Goal: Information Seeking & Learning: Learn about a topic

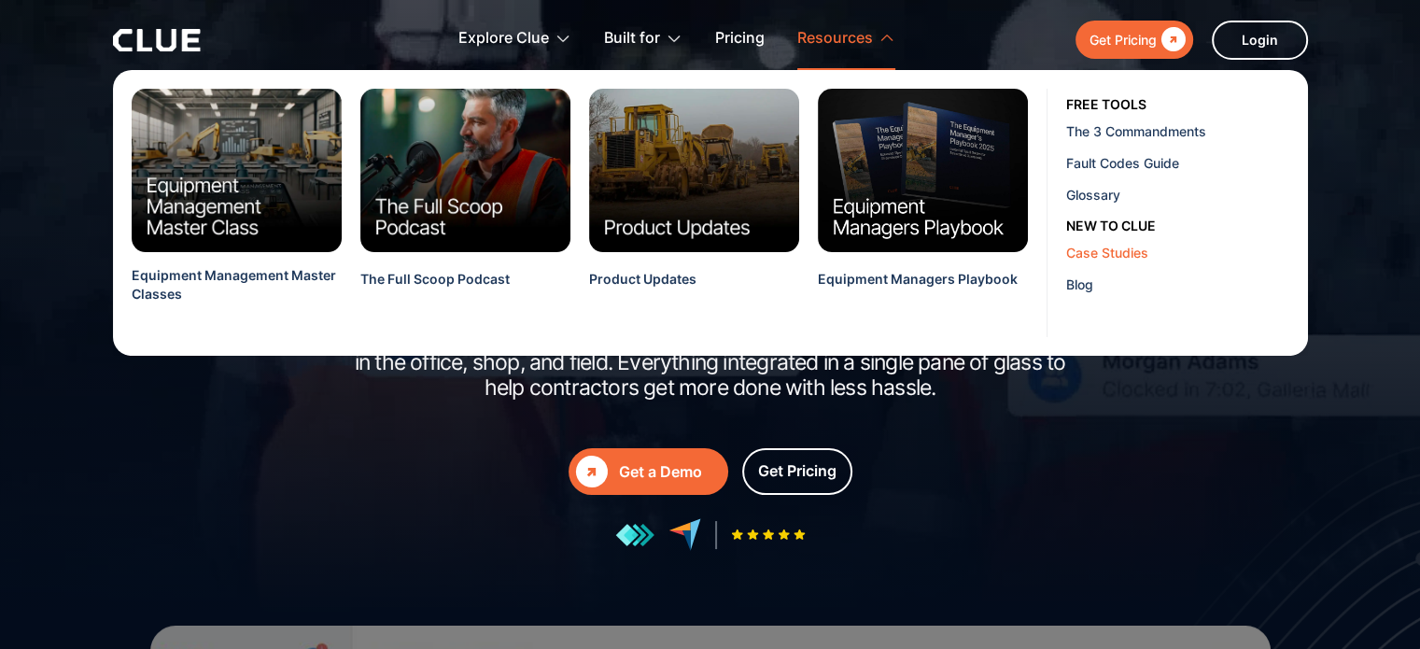
click at [1081, 249] on div "Case Studies" at bounding box center [1180, 253] width 228 height 20
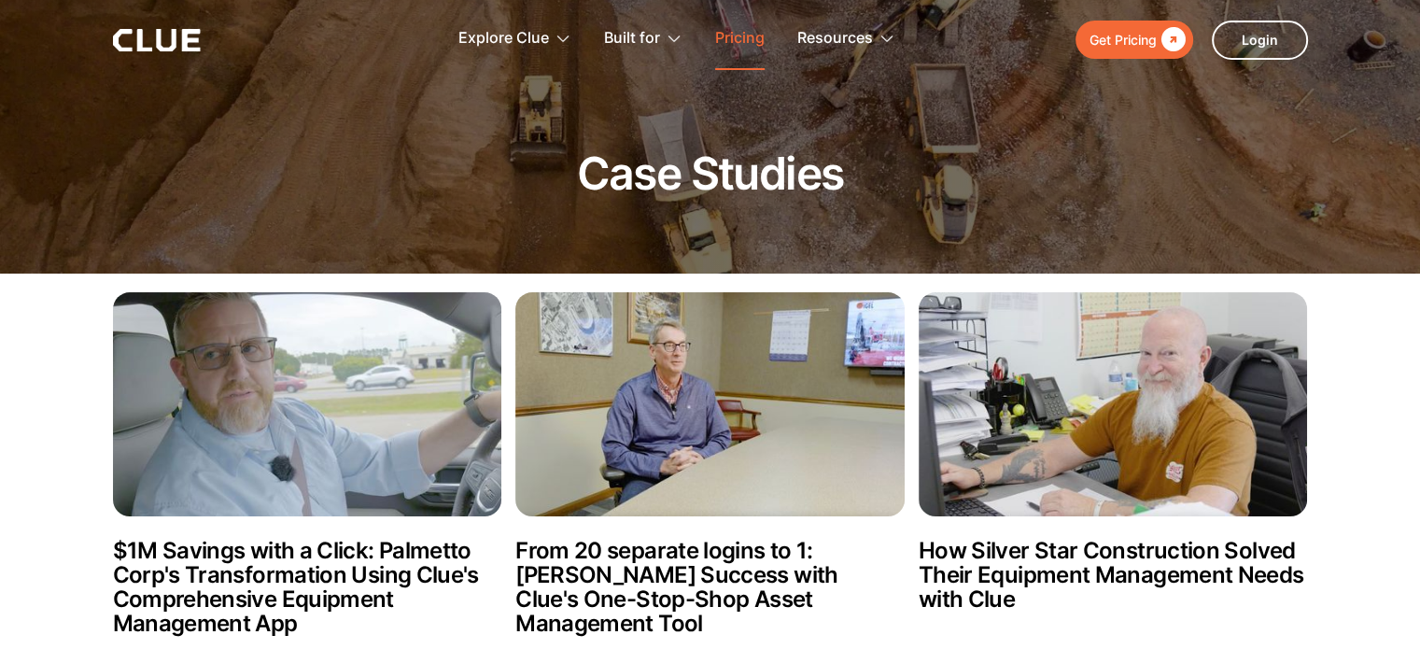
click at [739, 44] on link "Pricing" at bounding box center [739, 38] width 49 height 59
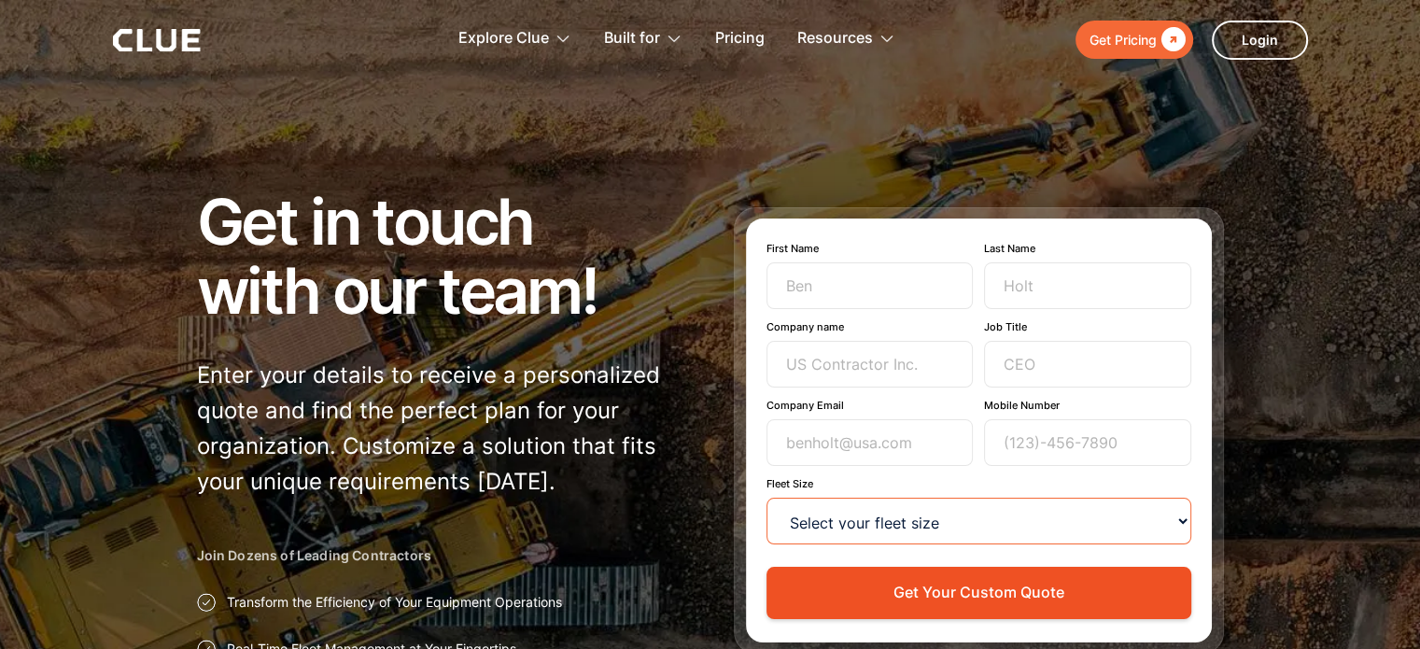
click at [832, 523] on select "Select your fleet size <15 15-99 100-499 500-999 >1000" at bounding box center [978, 521] width 425 height 47
click at [702, 481] on div "Get in touch with our team! Enter your details to receive a personalized quote …" at bounding box center [710, 446] width 1027 height 518
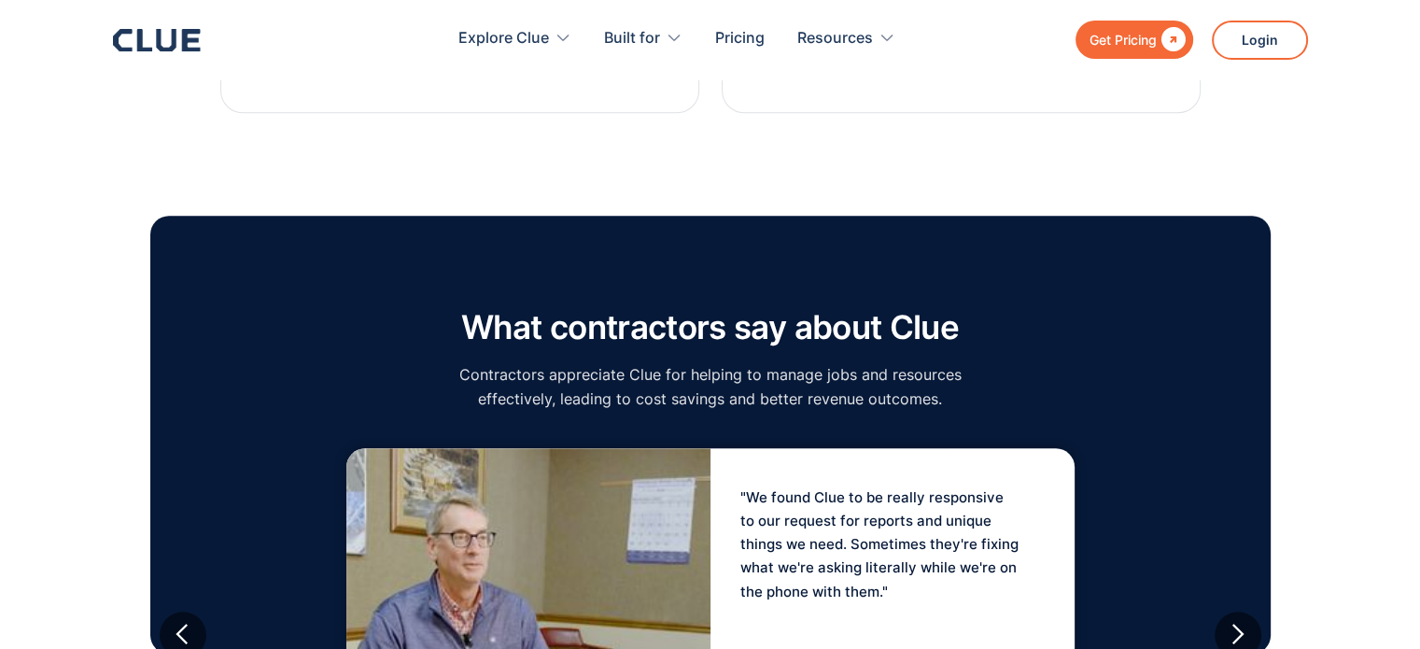
scroll to position [1529, 0]
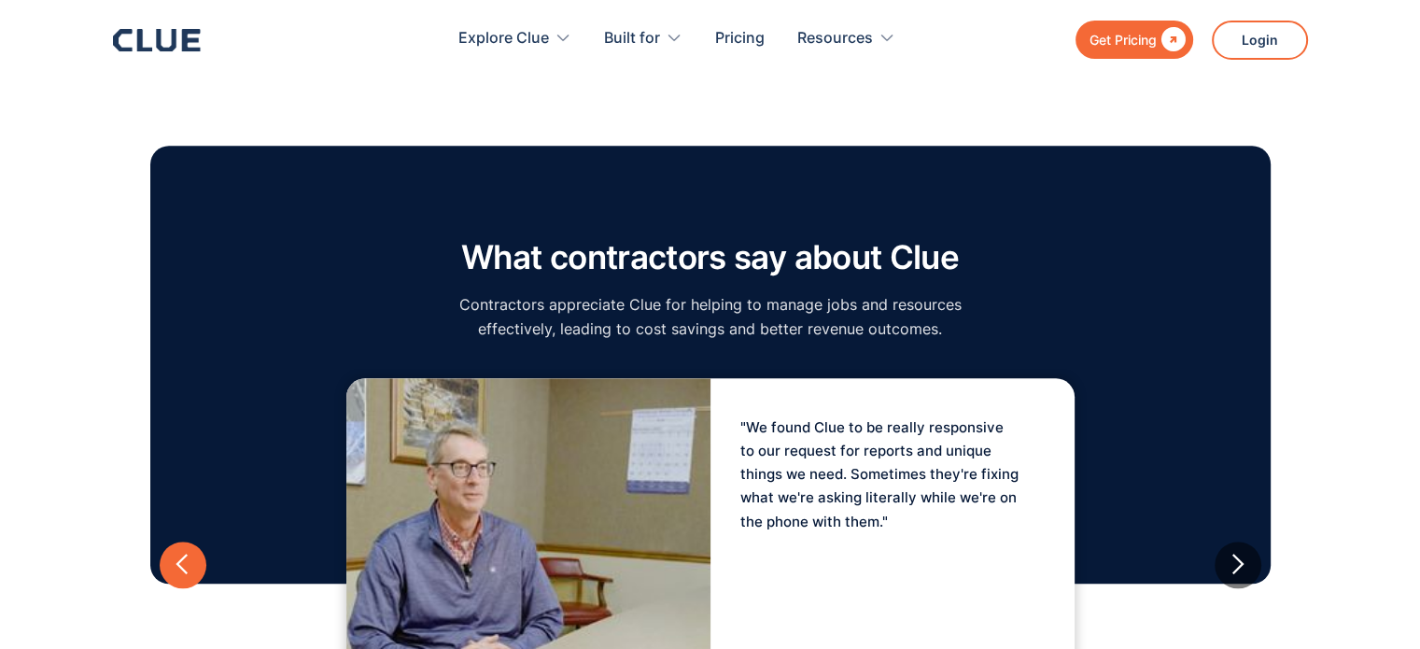
click at [183, 570] on div "previous slide" at bounding box center [182, 564] width 23 height 23
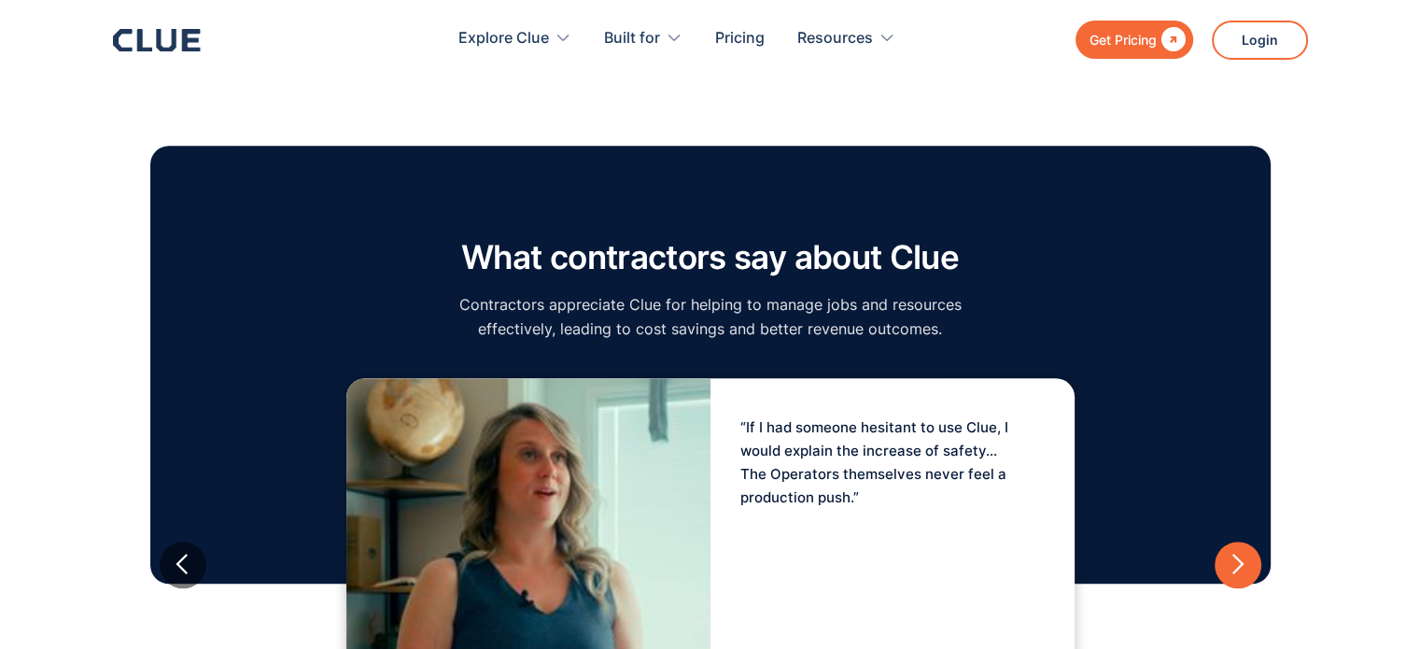
click at [1236, 563] on div "next slide" at bounding box center [1237, 564] width 23 height 23
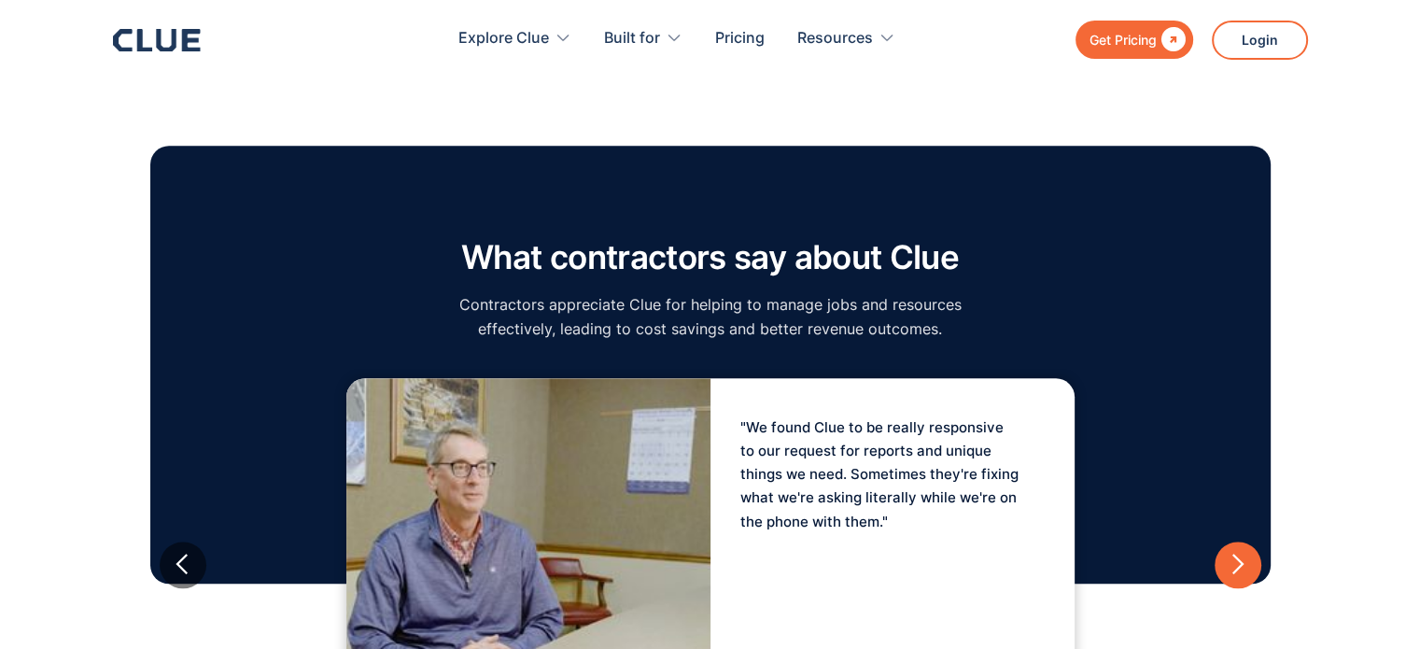
click at [1236, 563] on div "next slide" at bounding box center [1237, 564] width 23 height 23
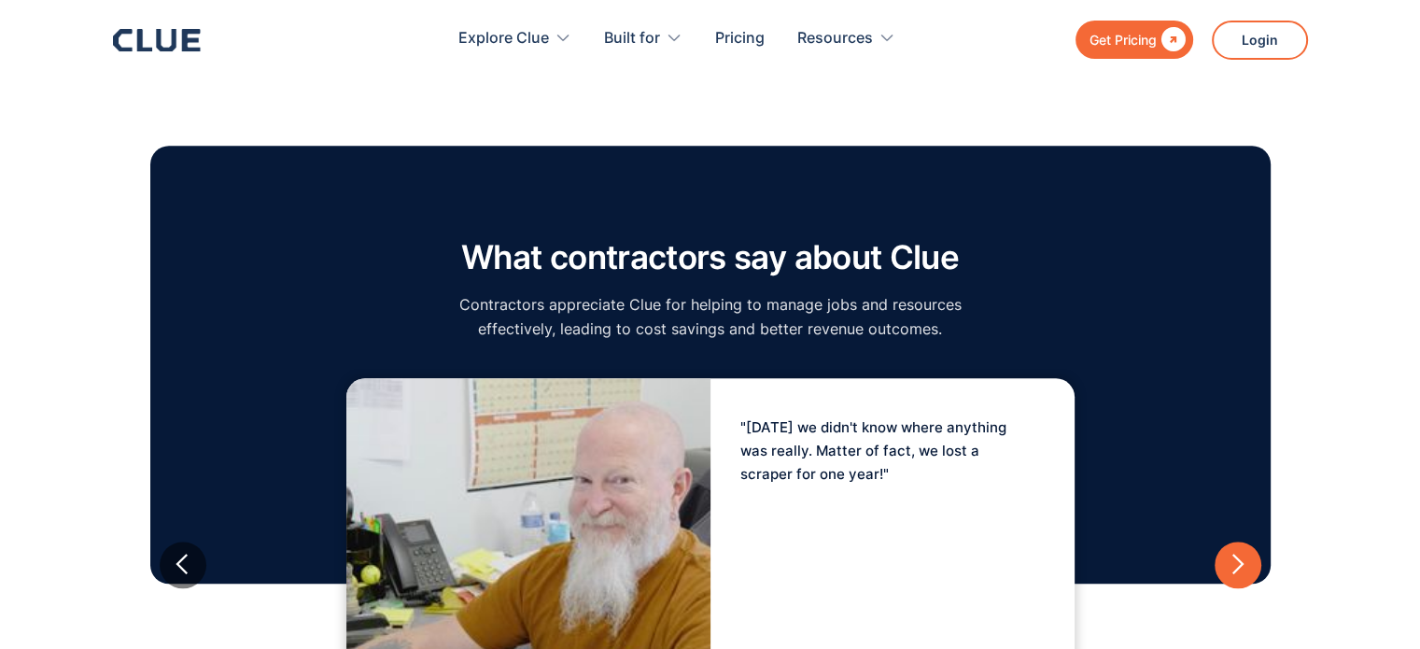
click at [1236, 563] on div "next slide" at bounding box center [1237, 564] width 23 height 23
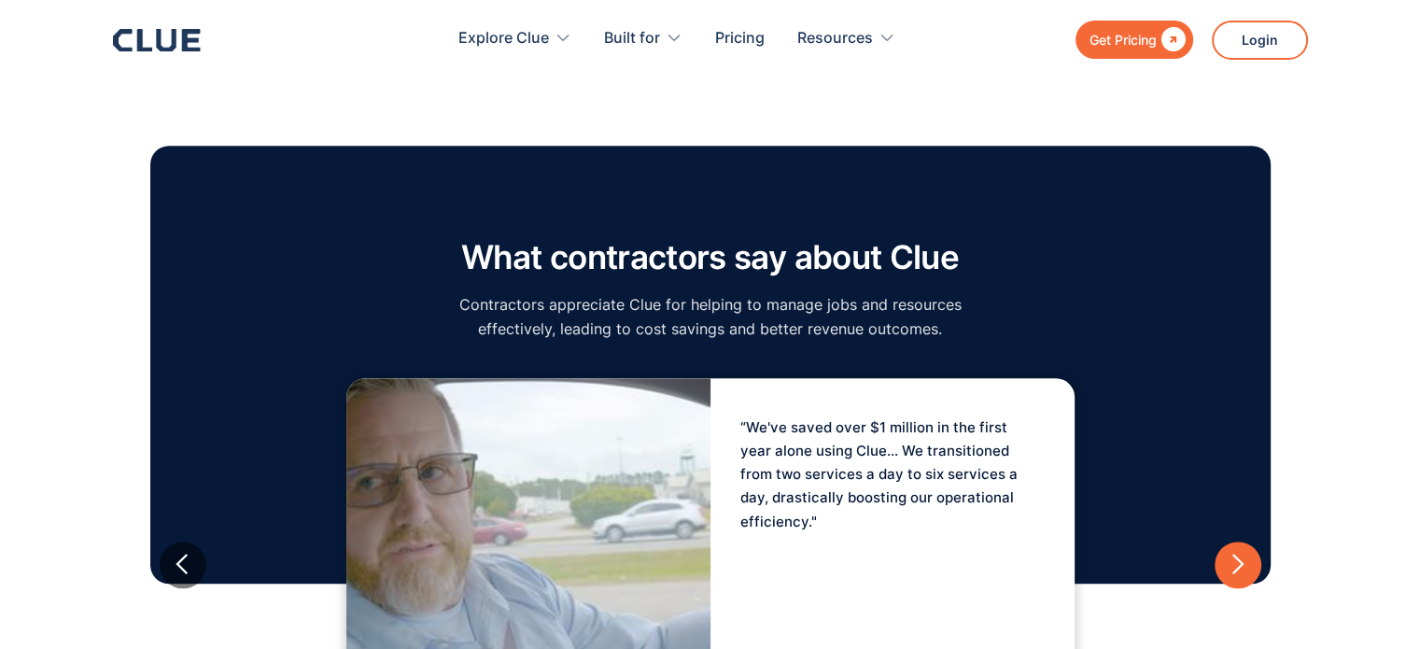
click at [1236, 563] on div "next slide" at bounding box center [1237, 564] width 23 height 23
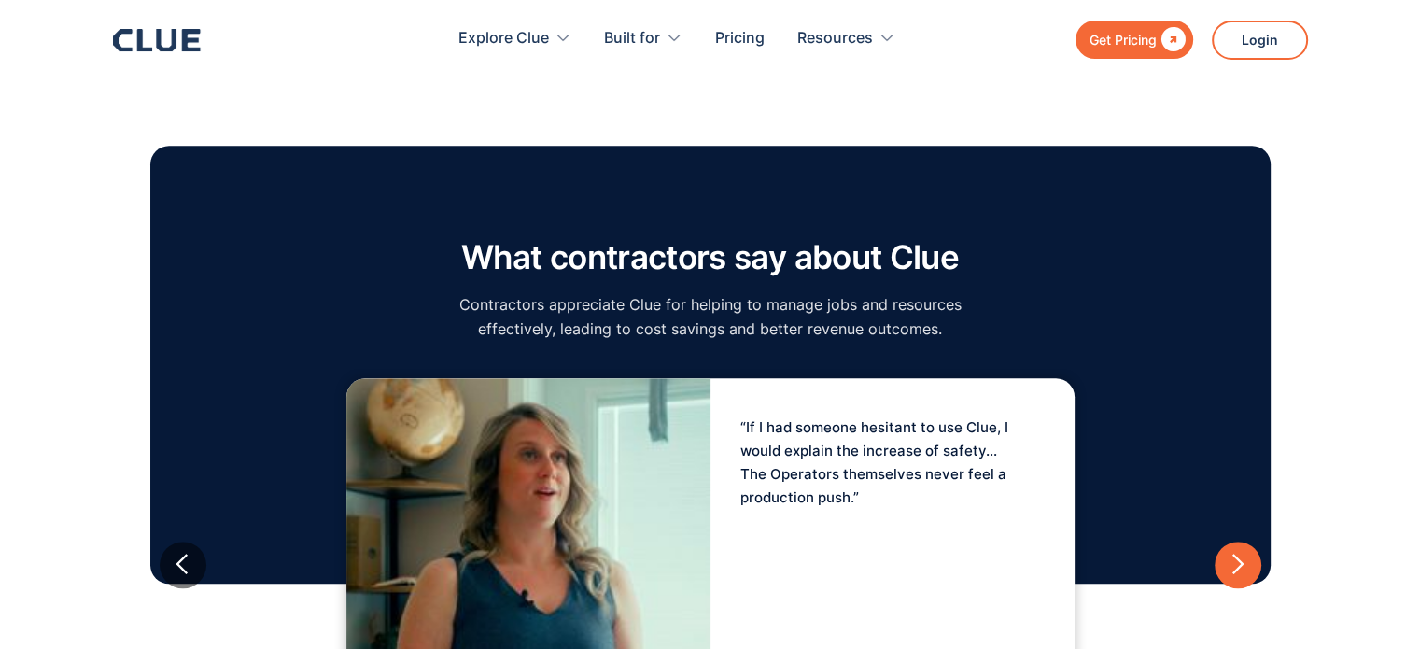
click at [1236, 563] on div "next slide" at bounding box center [1237, 564] width 23 height 23
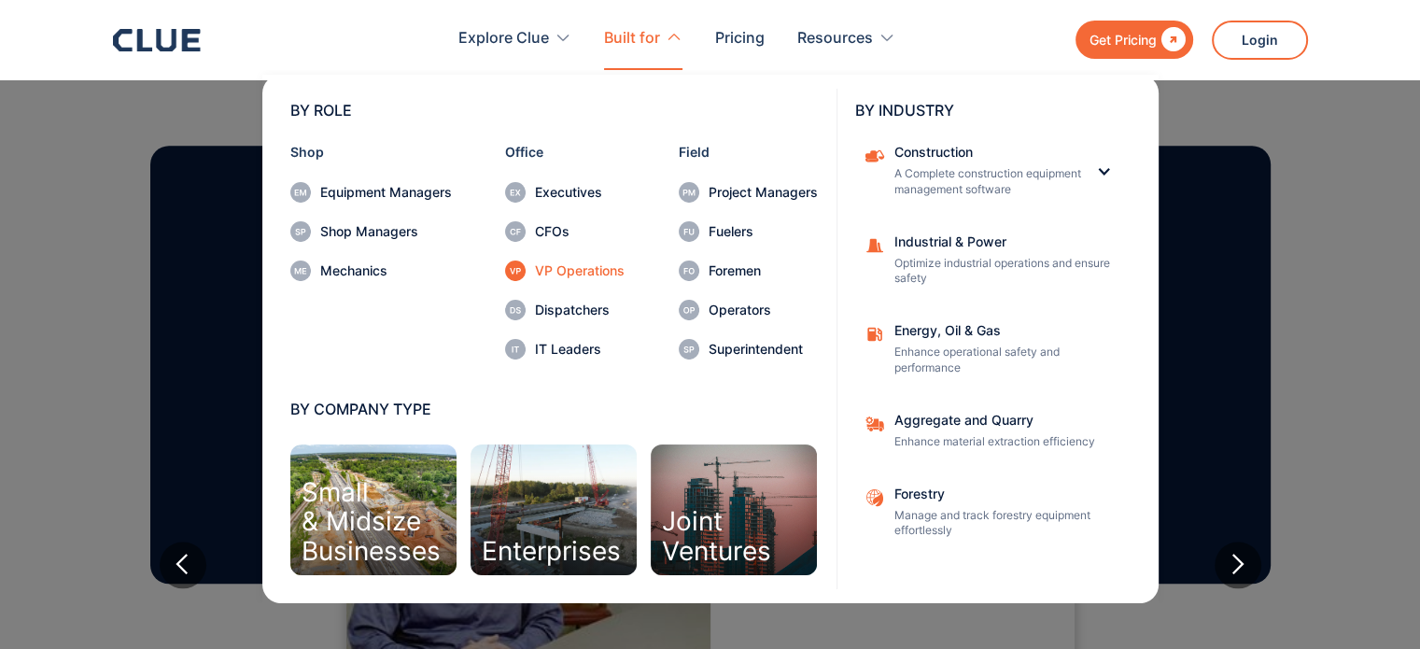
click at [554, 266] on div "VP Operations" at bounding box center [580, 270] width 90 height 13
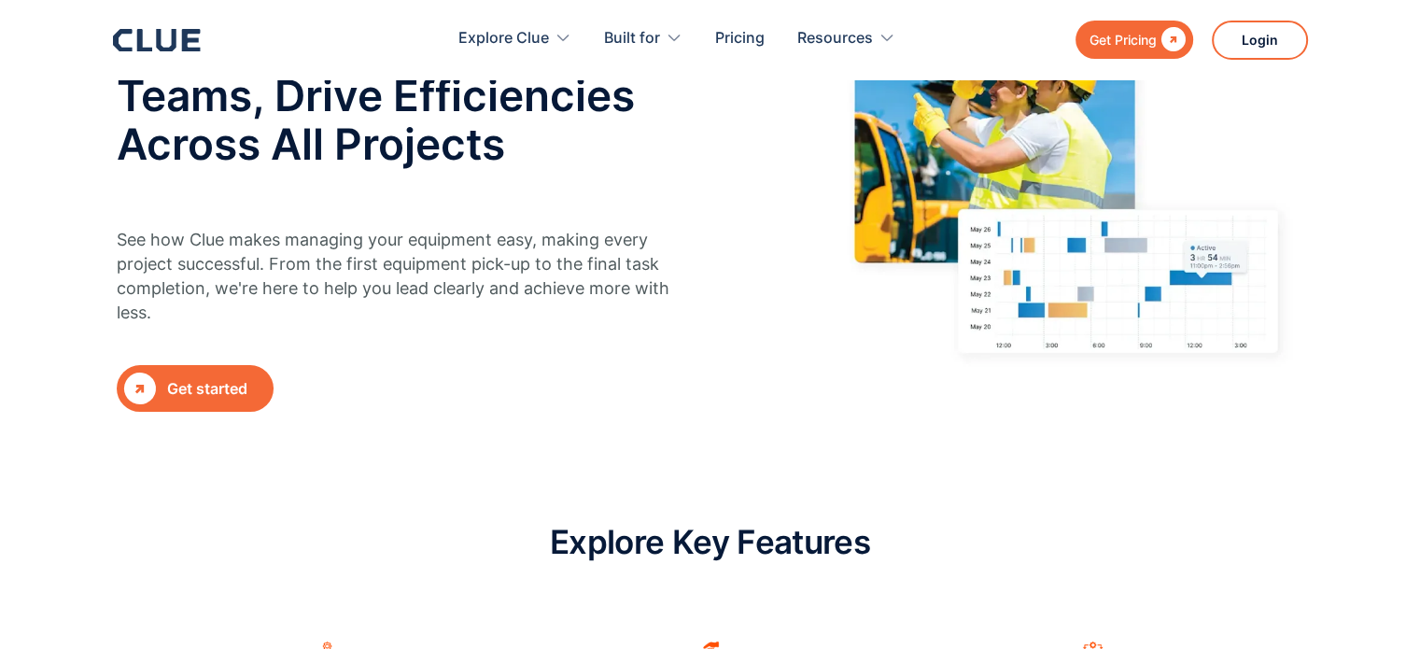
scroll to position [187, 0]
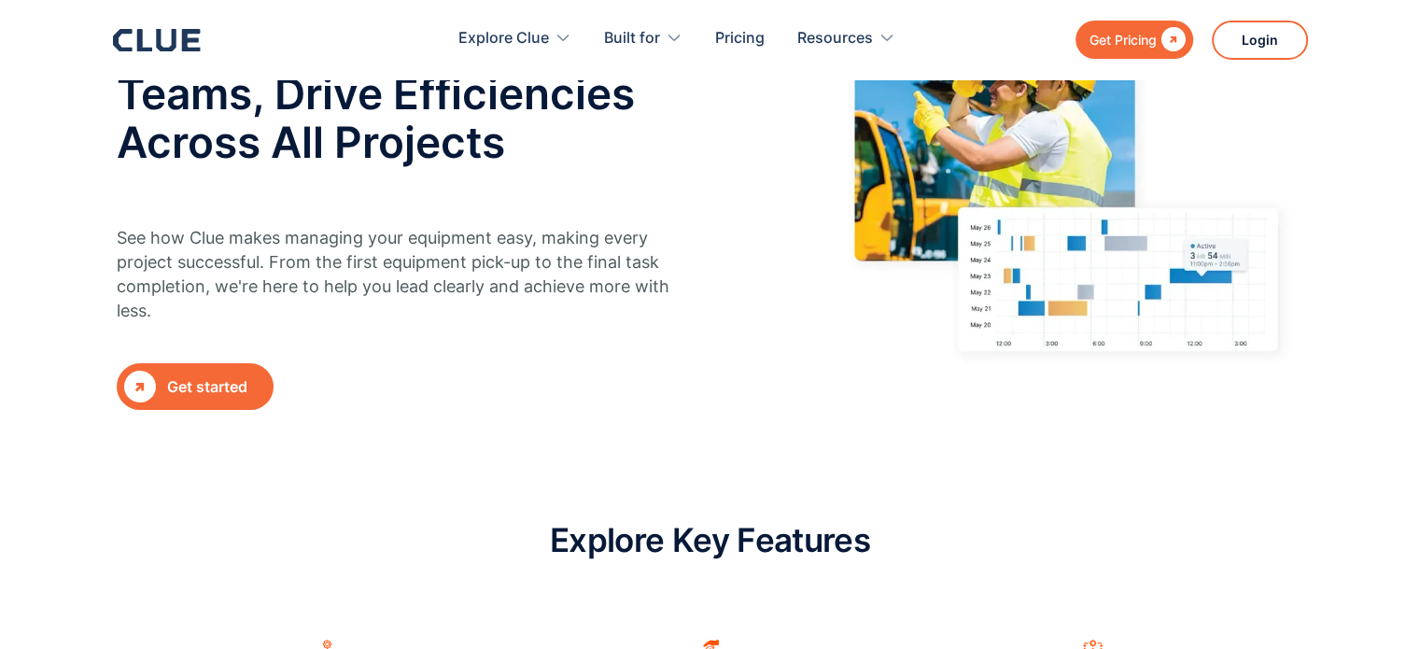
click at [196, 386] on div "Get started" at bounding box center [216, 386] width 99 height 23
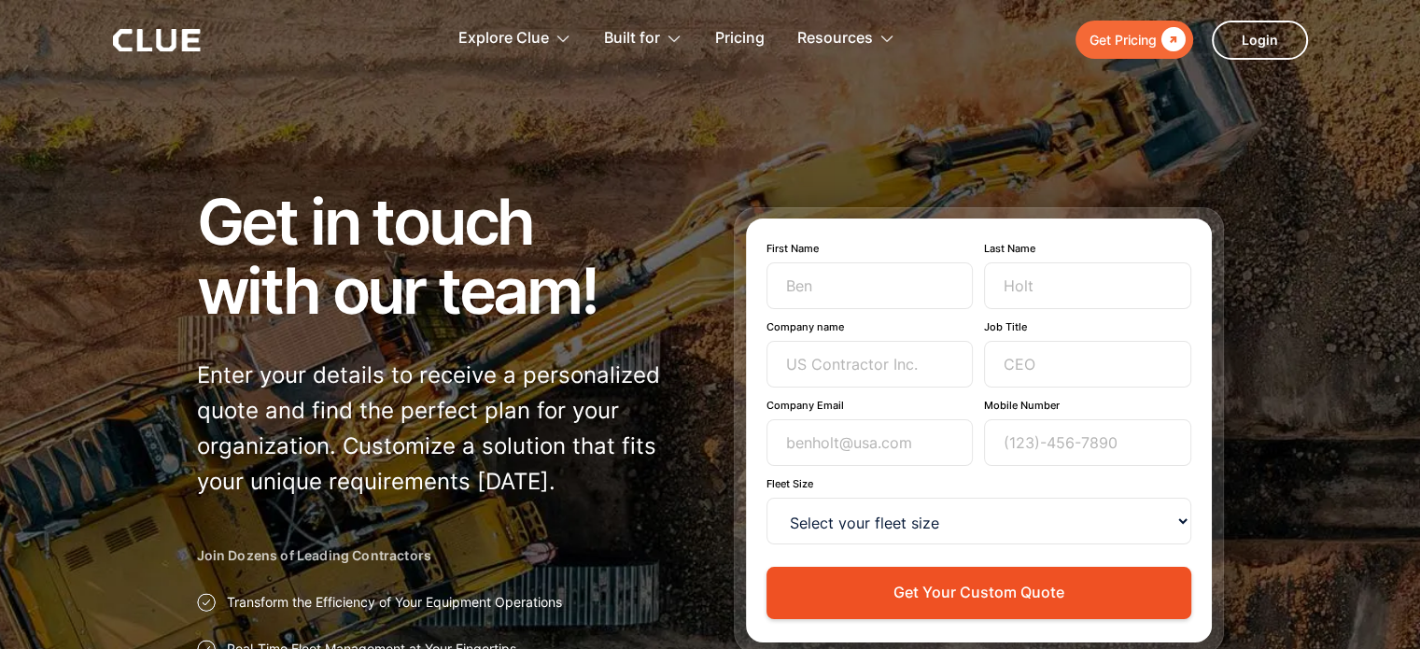
drag, startPoint x: 631, startPoint y: 191, endPoint x: 619, endPoint y: 181, distance: 15.9
click at [619, 181] on div "Get in touch with our team! Enter your details to receive a personalized quote …" at bounding box center [710, 417] width 1420 height 835
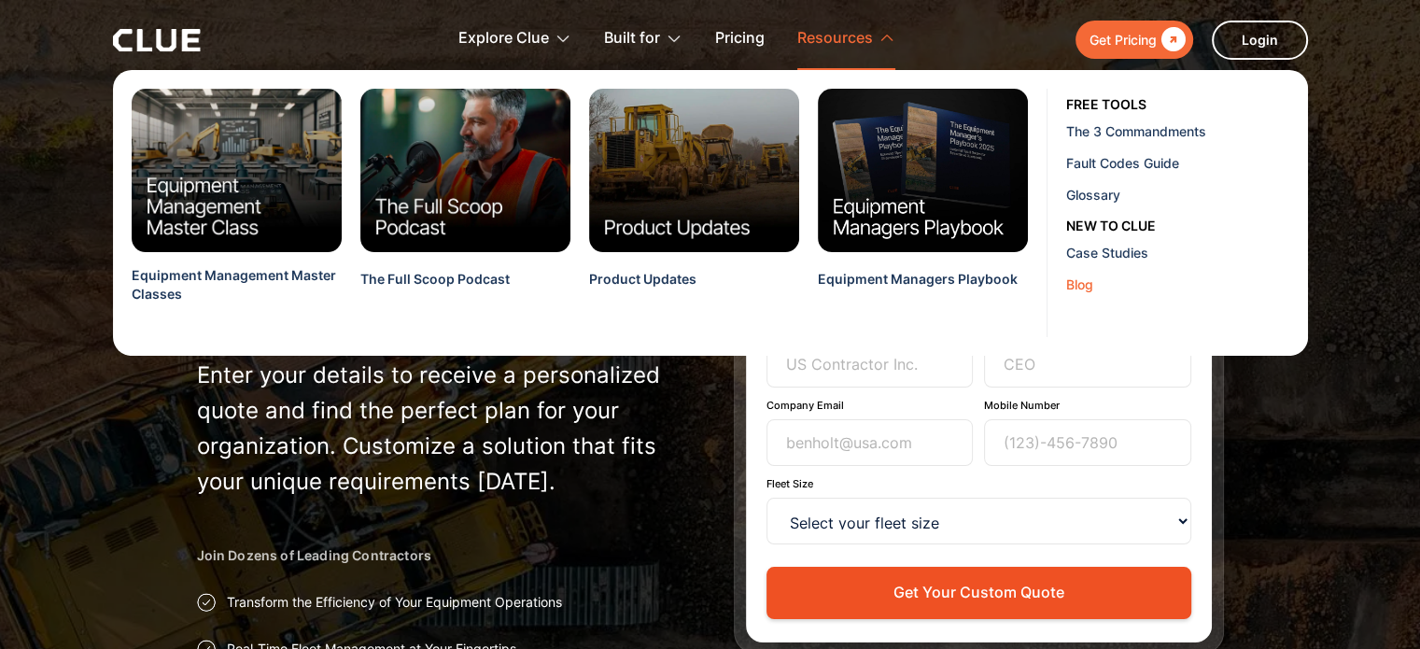
click at [1077, 283] on div "Blog" at bounding box center [1180, 284] width 228 height 20
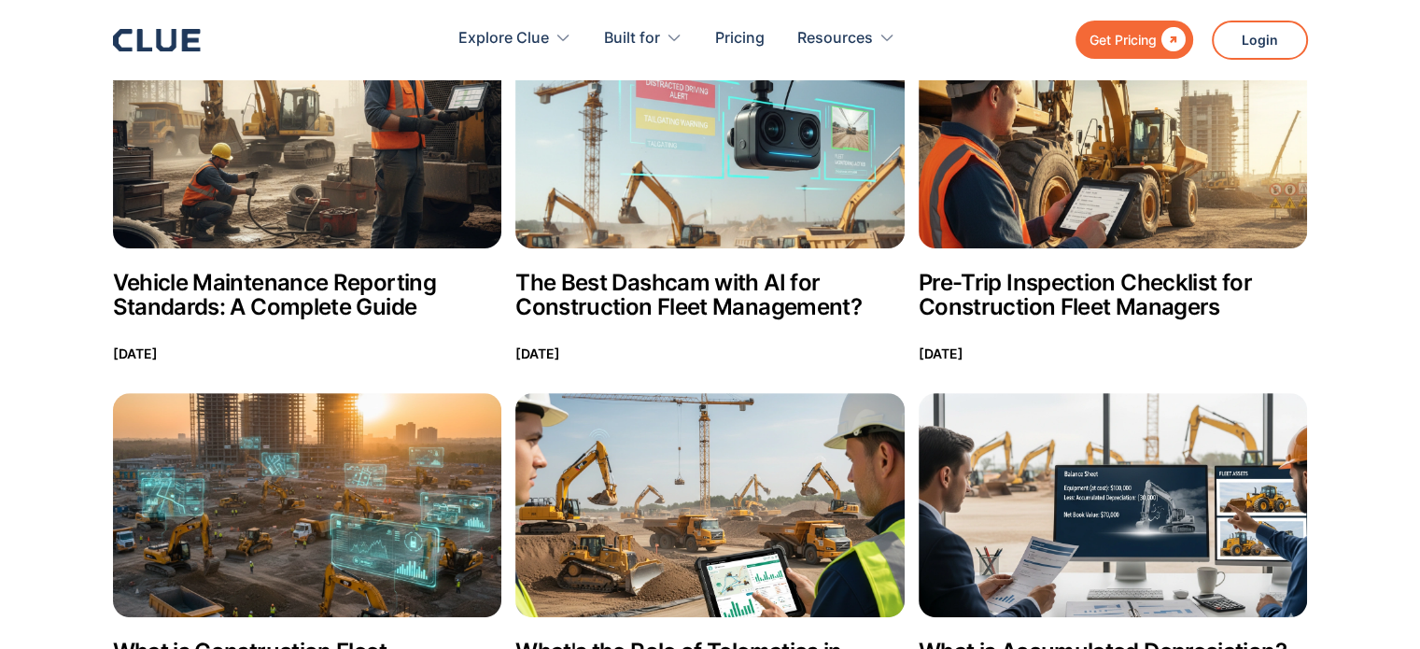
scroll to position [402, 0]
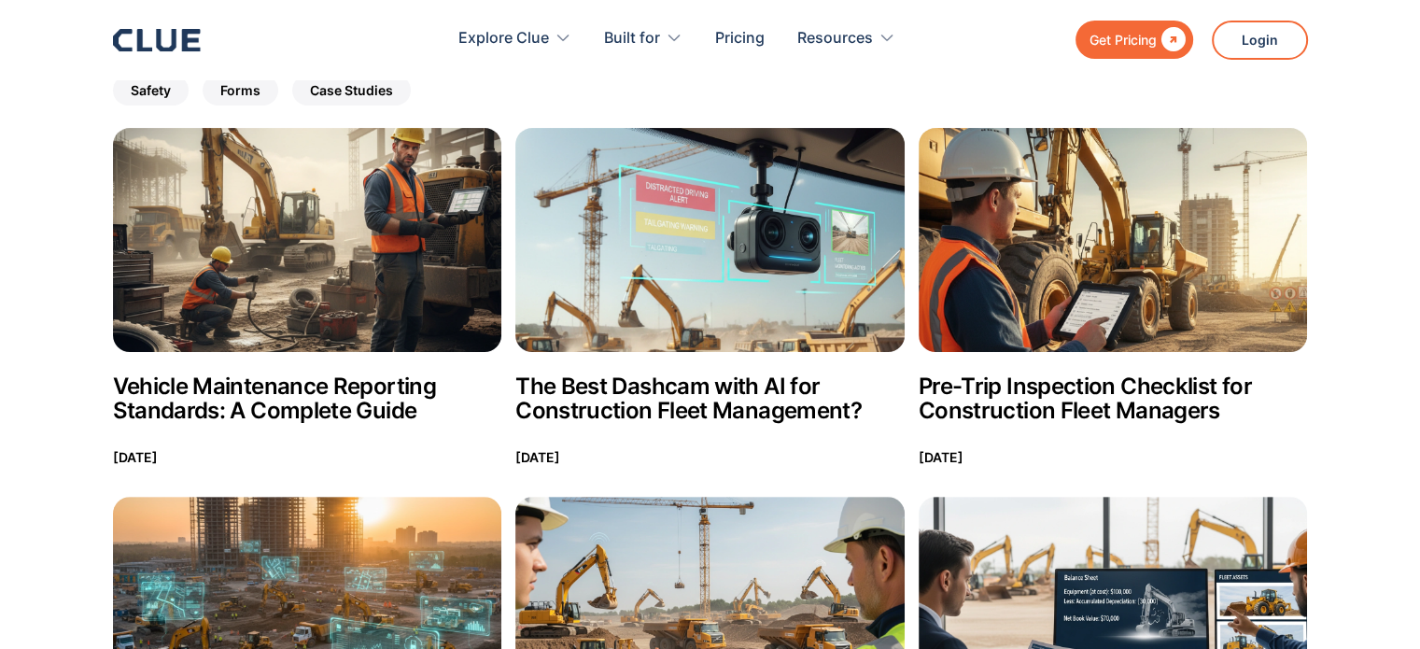
drag, startPoint x: 1423, startPoint y: 38, endPoint x: 1423, endPoint y: 56, distance: 17.7
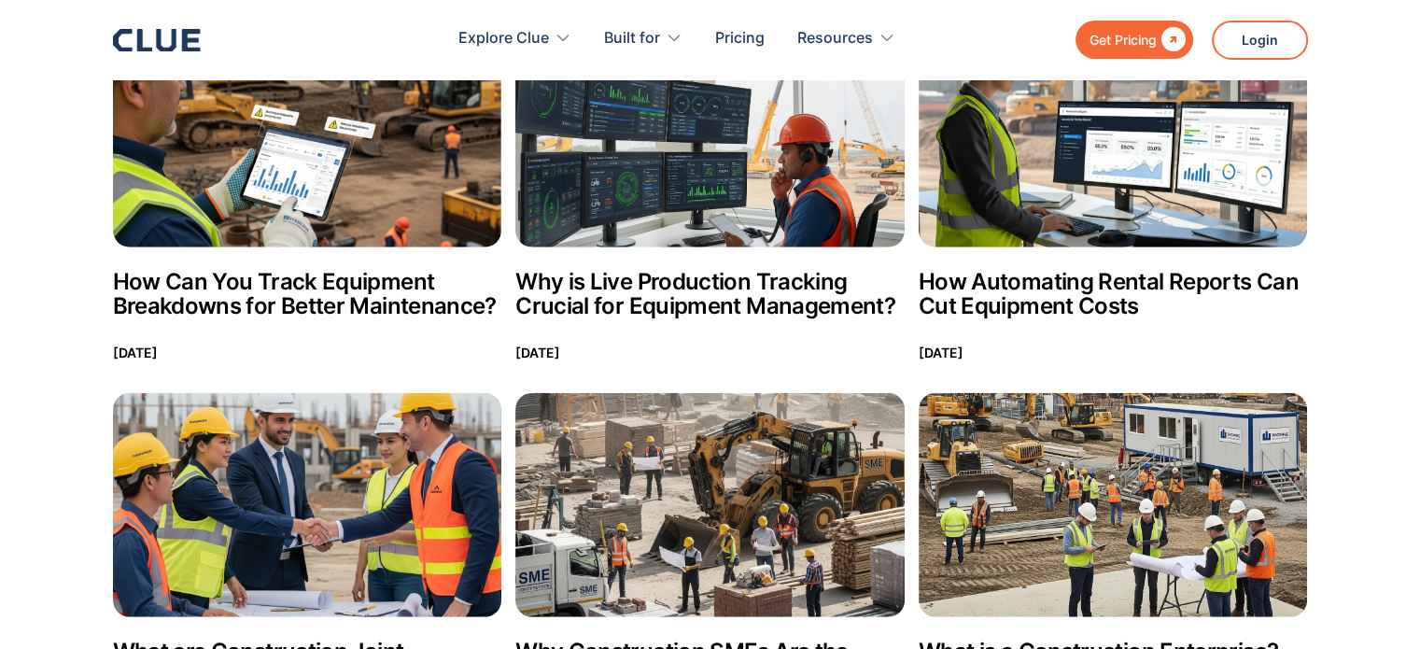
scroll to position [4648, 0]
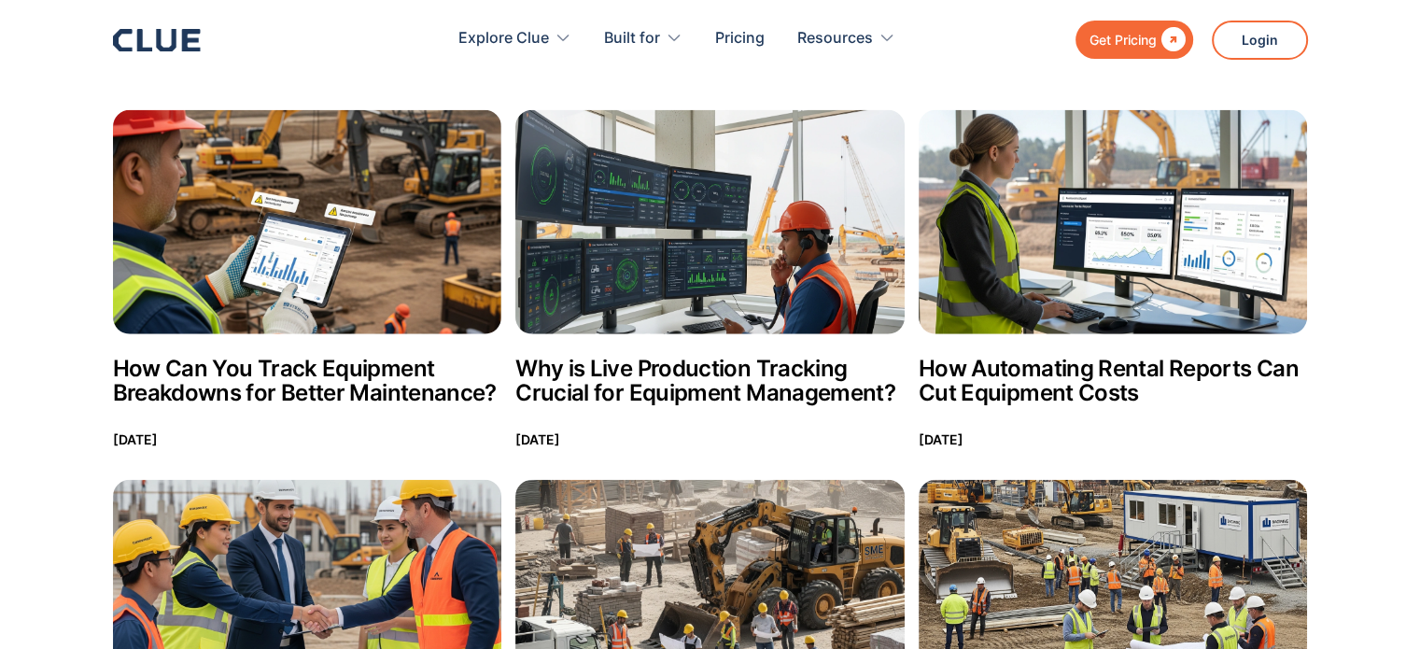
click at [691, 379] on h2 "Why is Live Production Tracking Crucial for Equipment Management?" at bounding box center [709, 381] width 389 height 49
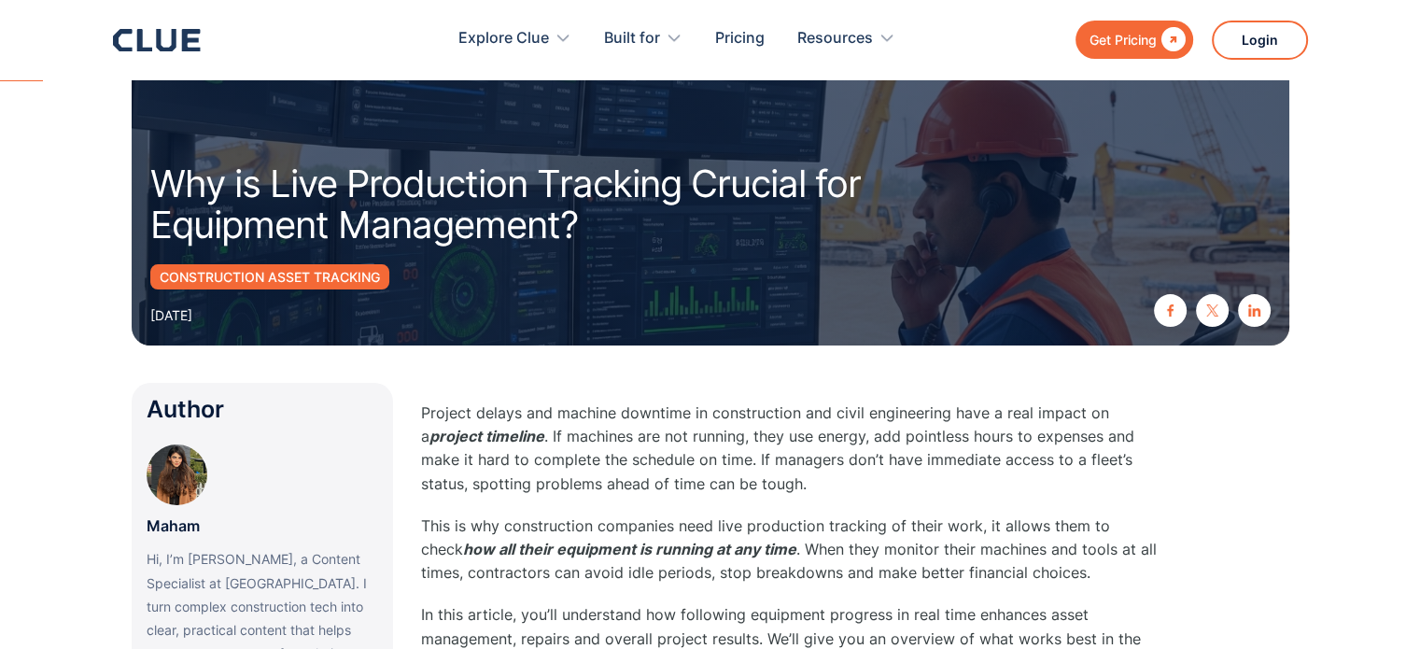
scroll to position [176, 0]
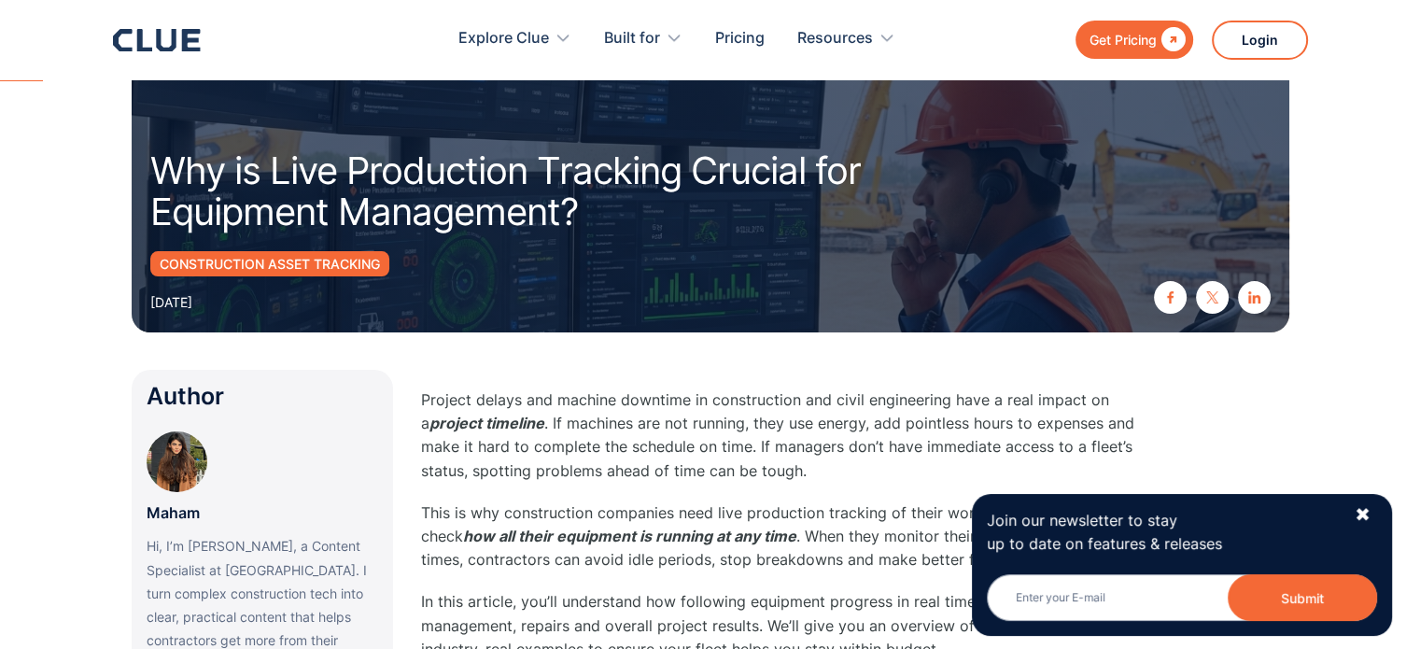
drag, startPoint x: 1423, startPoint y: 46, endPoint x: 1423, endPoint y: 56, distance: 10.3
click at [1419, 56] on html "Get Pricing  Explore Clue Solutions Tailored solutions for your construction e…" at bounding box center [710, 148] width 1420 height 649
click at [1075, 599] on input "Email" at bounding box center [1182, 597] width 390 height 47
type input "edward.k.coleman@gmail.com"
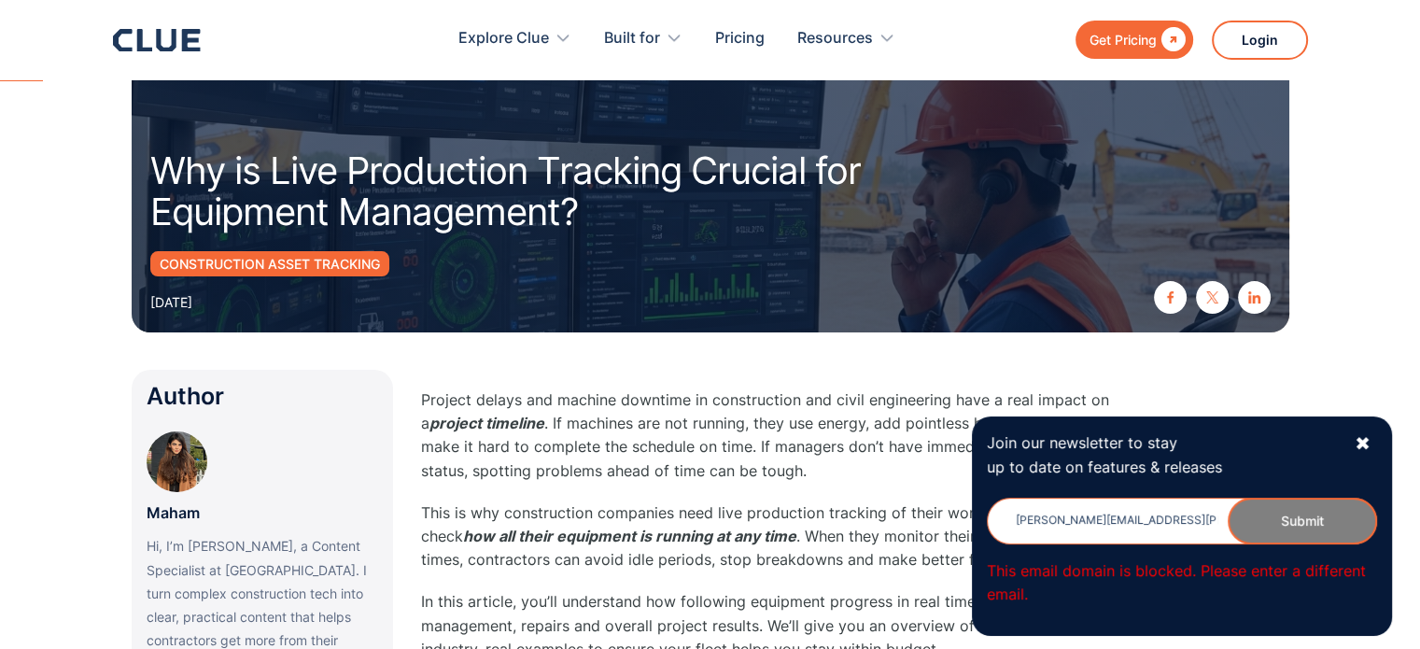
click at [1192, 515] on input "edward.k.coleman@gmail.com" at bounding box center [1182, 521] width 390 height 47
drag, startPoint x: 1192, startPoint y: 515, endPoint x: 963, endPoint y: 513, distance: 228.7
click at [1355, 442] on div "✖" at bounding box center [1362, 443] width 16 height 23
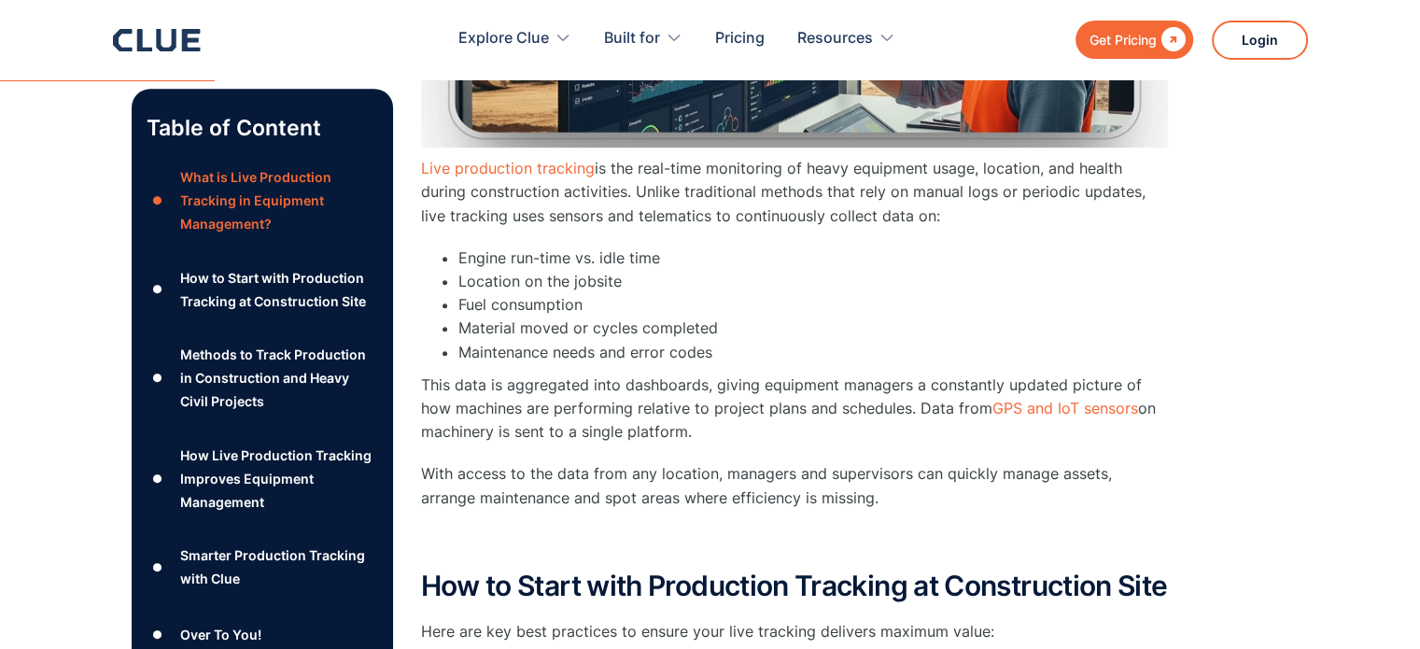
scroll to position [1297, 0]
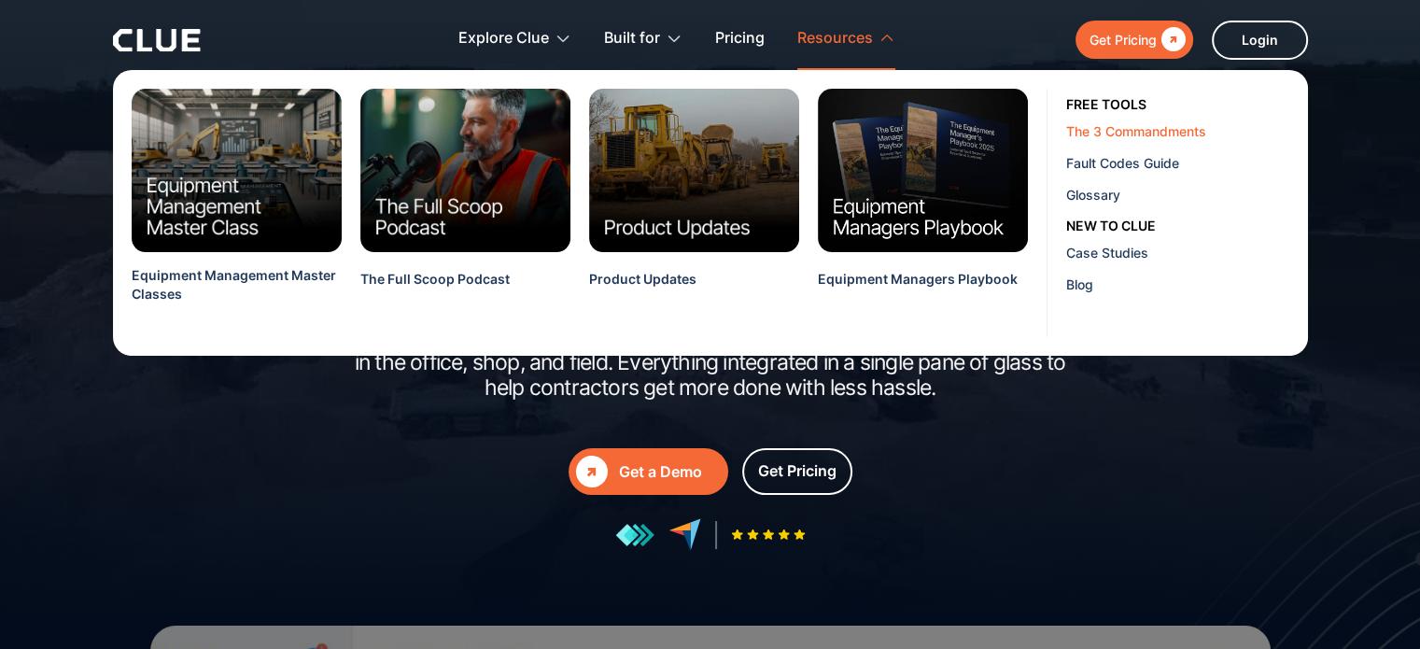
click at [1124, 132] on div "The 3 Commandments" at bounding box center [1180, 131] width 228 height 20
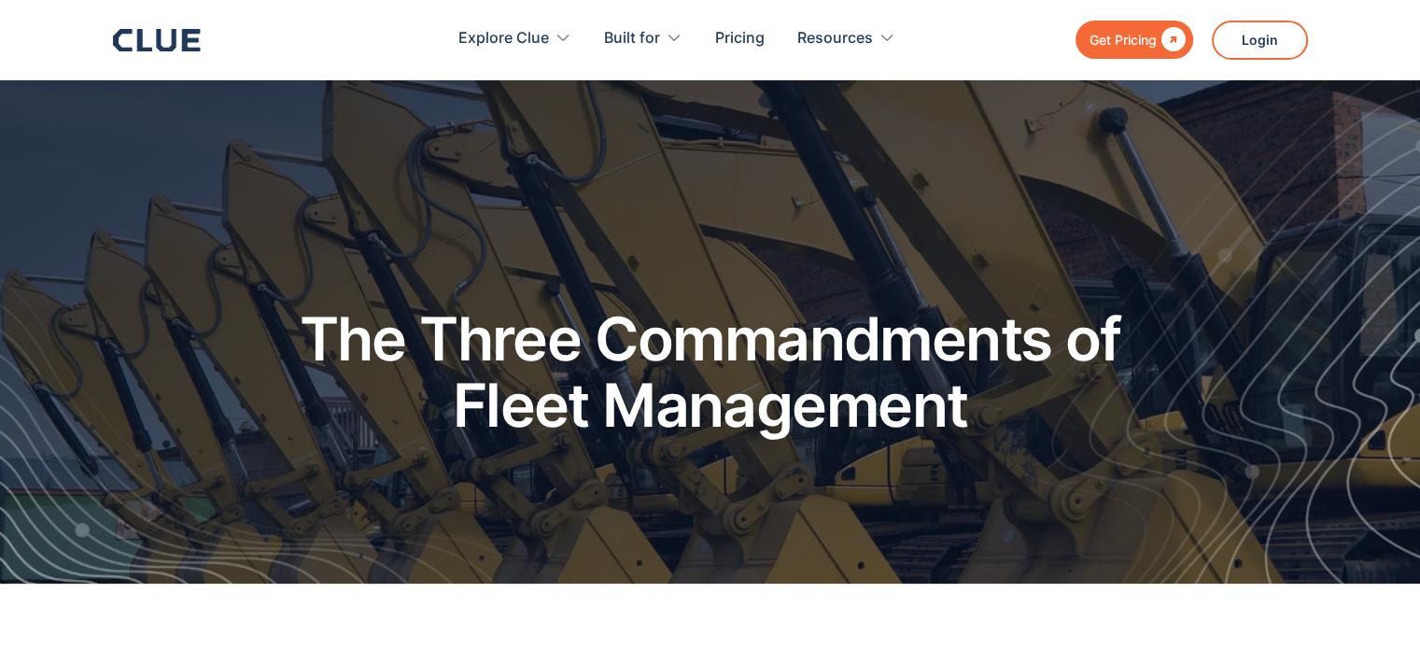
drag, startPoint x: 1423, startPoint y: 81, endPoint x: 1393, endPoint y: -31, distance: 116.2
click at [1393, 0] on html "COVID-19 ALERT: Something else about the disease Get Pricing  Explore Clue Sol…" at bounding box center [710, 324] width 1420 height 649
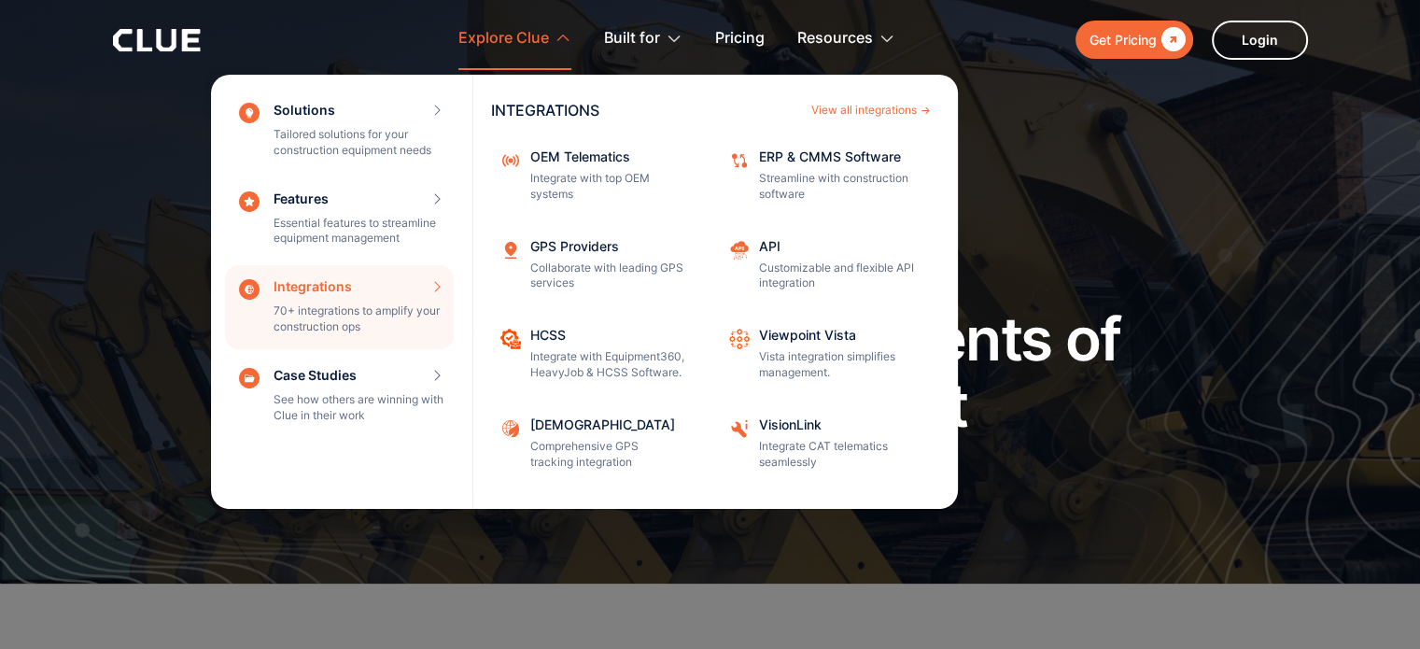
click at [203, 358] on nav "Solutions Tailored solutions for your construction equipment needs SOLUTIONS Vi…" at bounding box center [710, 289] width 1195 height 439
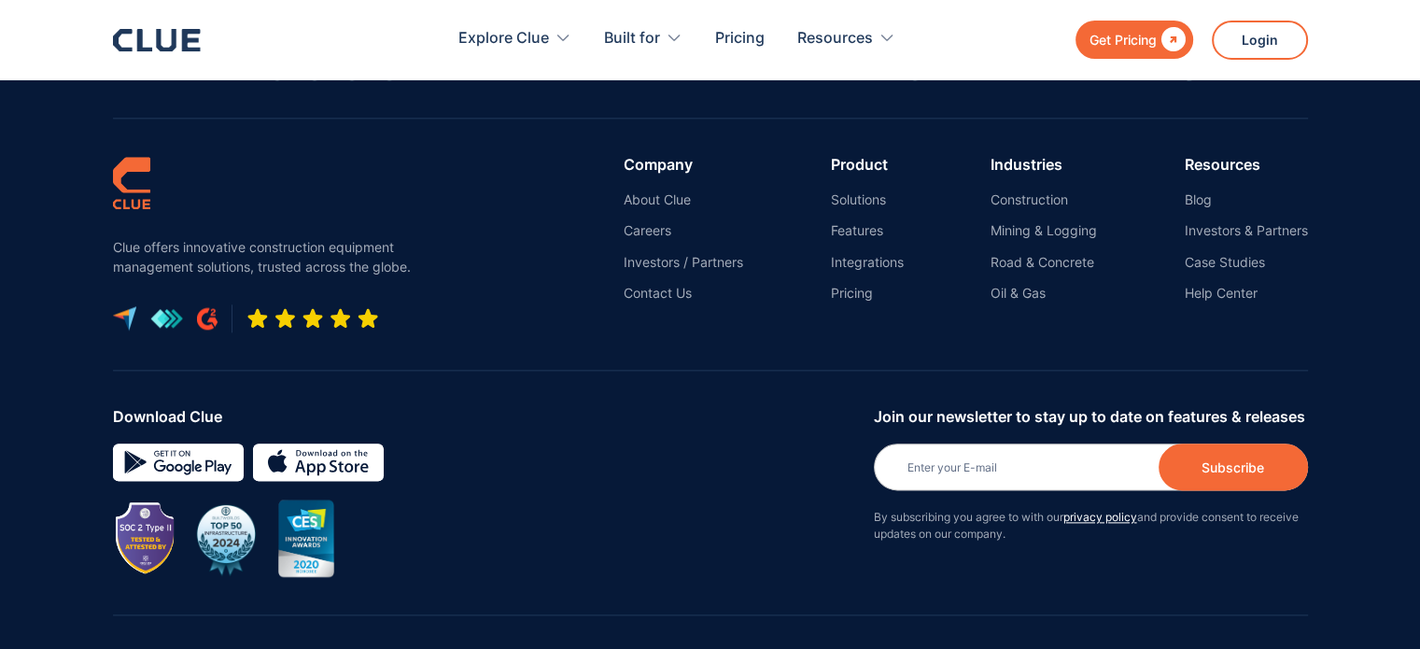
scroll to position [2180, 0]
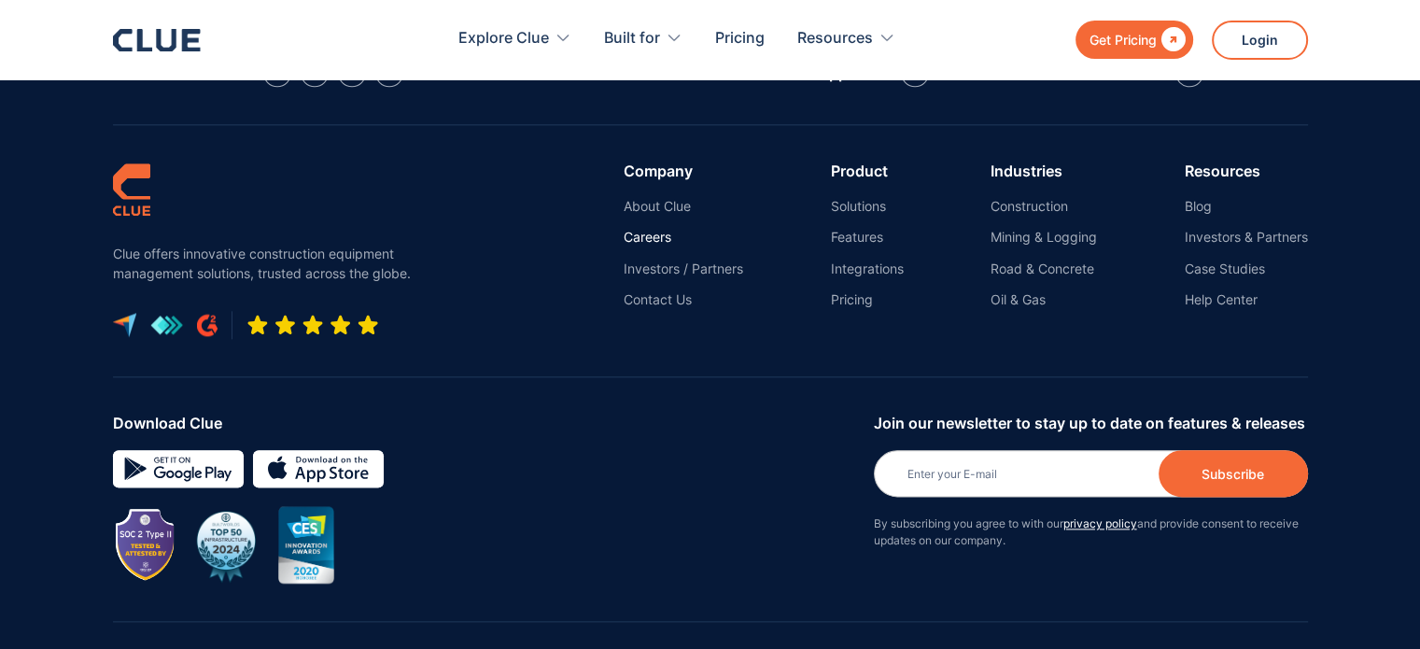
click at [635, 234] on link "Careers" at bounding box center [683, 237] width 119 height 17
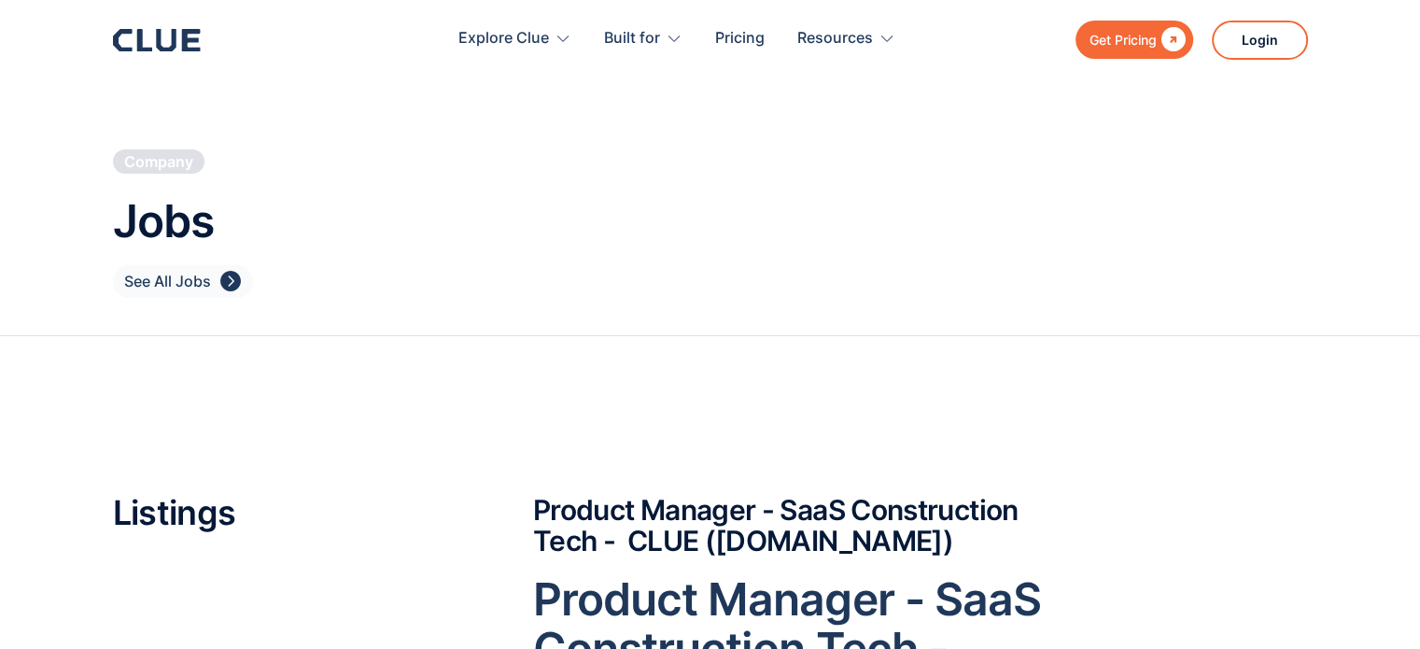
click at [164, 276] on div "See All Jobs" at bounding box center [167, 281] width 87 height 23
